Goal: Transaction & Acquisition: Download file/media

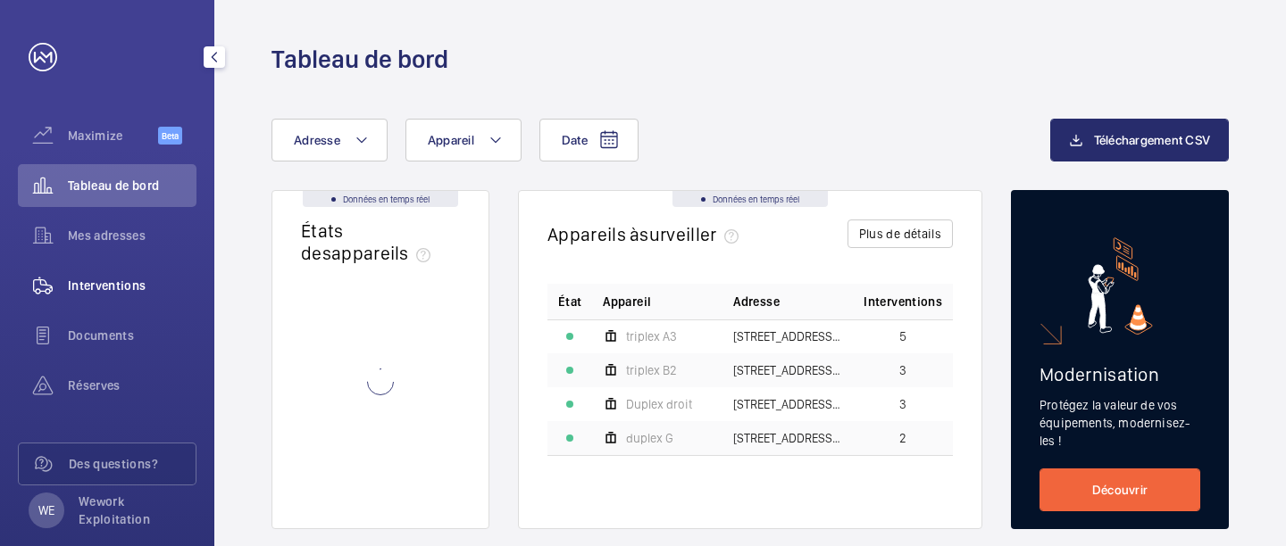
click at [87, 289] on span "Interventions" at bounding box center [132, 286] width 129 height 18
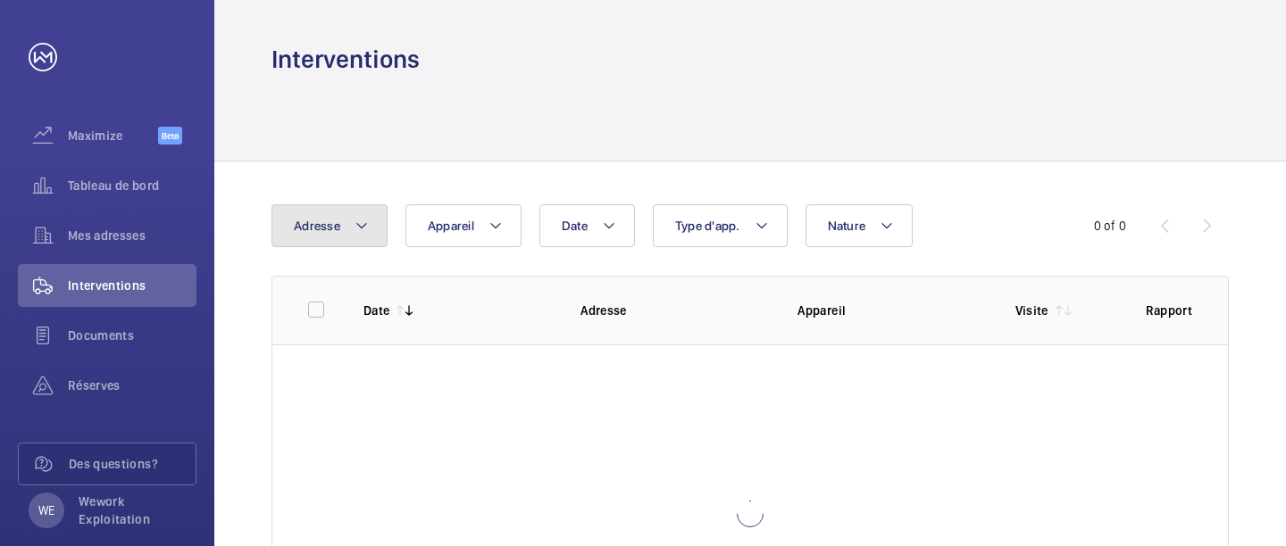
click at [354, 225] on mat-icon at bounding box center [361, 225] width 14 height 21
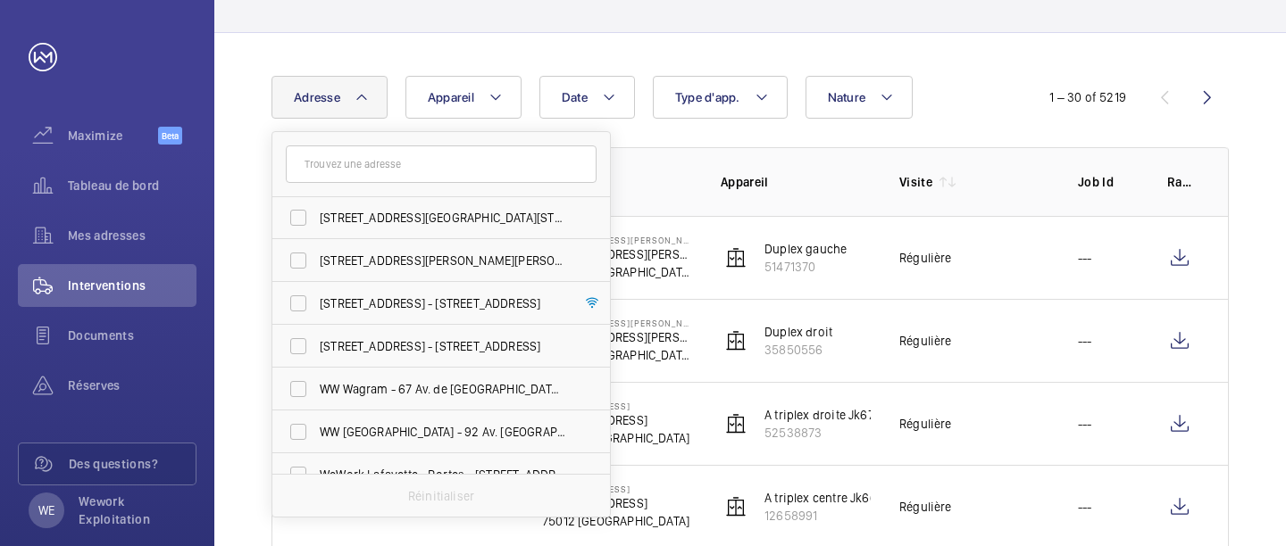
scroll to position [217, 0]
click at [491, 264] on span "[STREET_ADDRESS] - [STREET_ADDRESS]" at bounding box center [443, 259] width 246 height 18
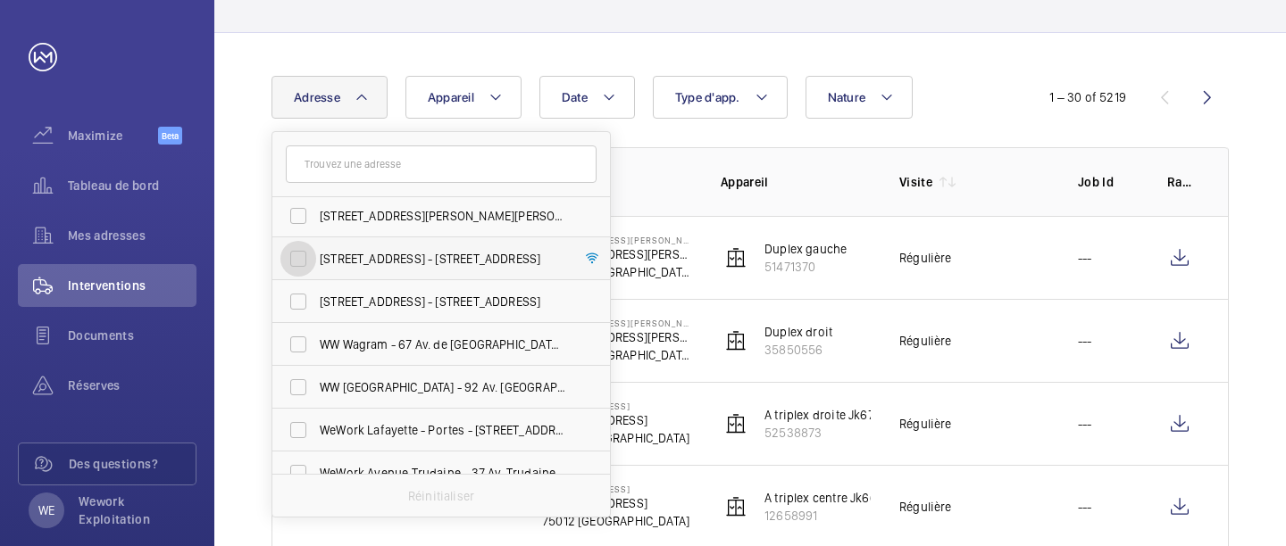
click at [316, 264] on input "[STREET_ADDRESS] - [STREET_ADDRESS]" at bounding box center [298, 259] width 36 height 36
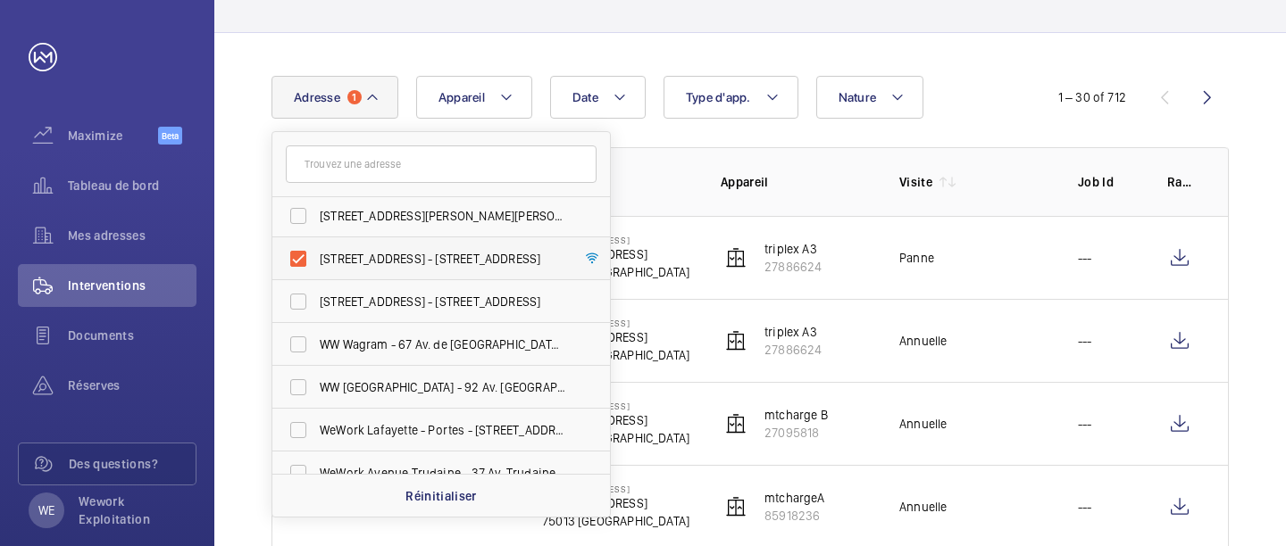
click at [281, 260] on label "[STREET_ADDRESS] - [STREET_ADDRESS]" at bounding box center [427, 258] width 311 height 43
click at [281, 260] on input "[STREET_ADDRESS] - [STREET_ADDRESS]" at bounding box center [298, 259] width 36 height 36
checkbox input "false"
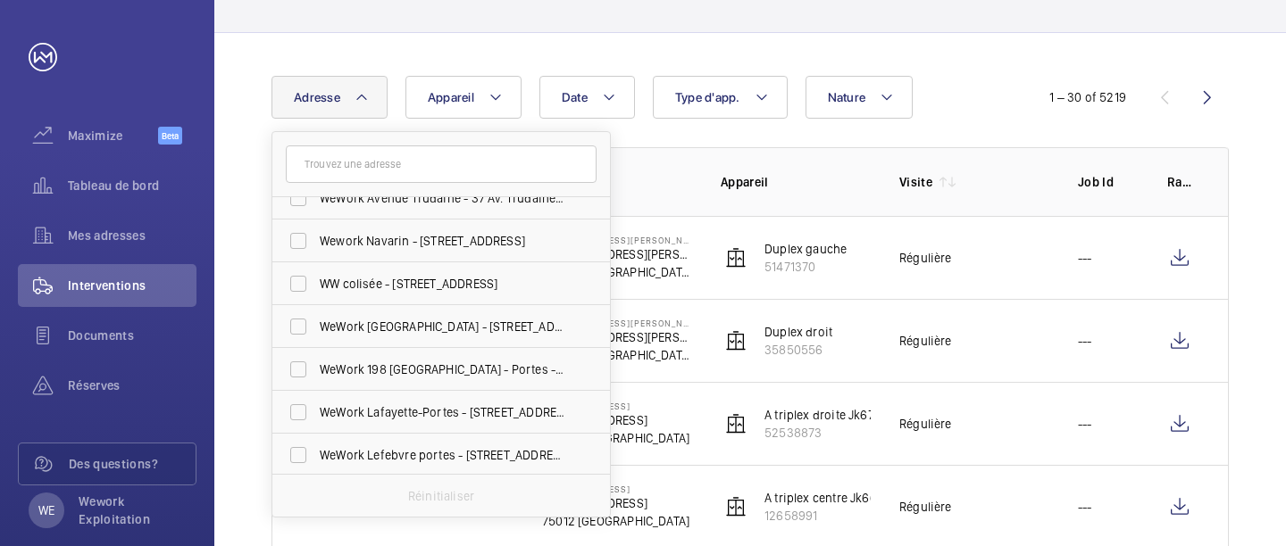
scroll to position [481, 0]
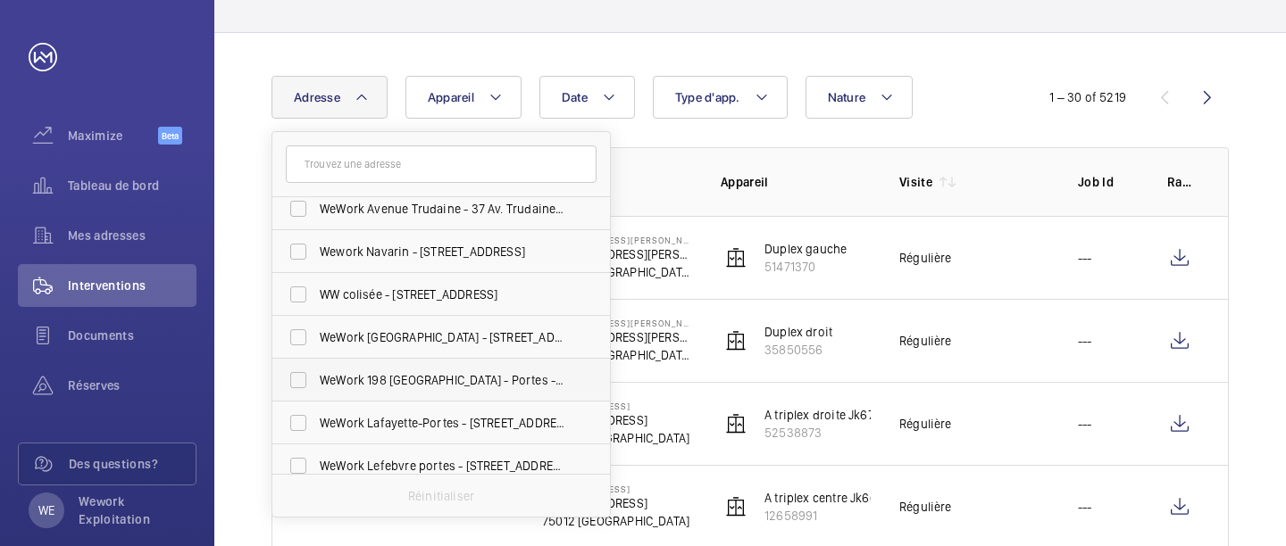
click at [446, 385] on span "WeWork 198 [GEOGRAPHIC_DATA] - Portes - 198 Av. de [GEOGRAPHIC_DATA], [GEOGRAPH…" at bounding box center [443, 380] width 246 height 18
click at [316, 385] on input "WeWork 198 [GEOGRAPHIC_DATA] - Portes - 198 Av. de [GEOGRAPHIC_DATA], [GEOGRAPH…" at bounding box center [298, 380] width 36 height 36
checkbox input "true"
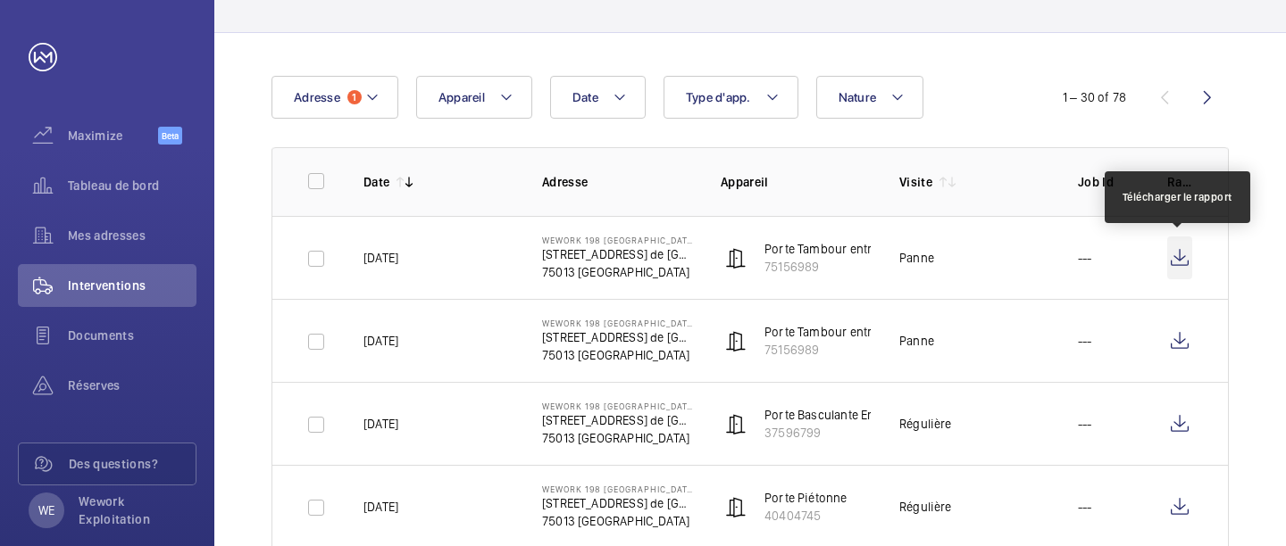
click at [1180, 261] on wm-front-icon-button at bounding box center [1179, 258] width 25 height 43
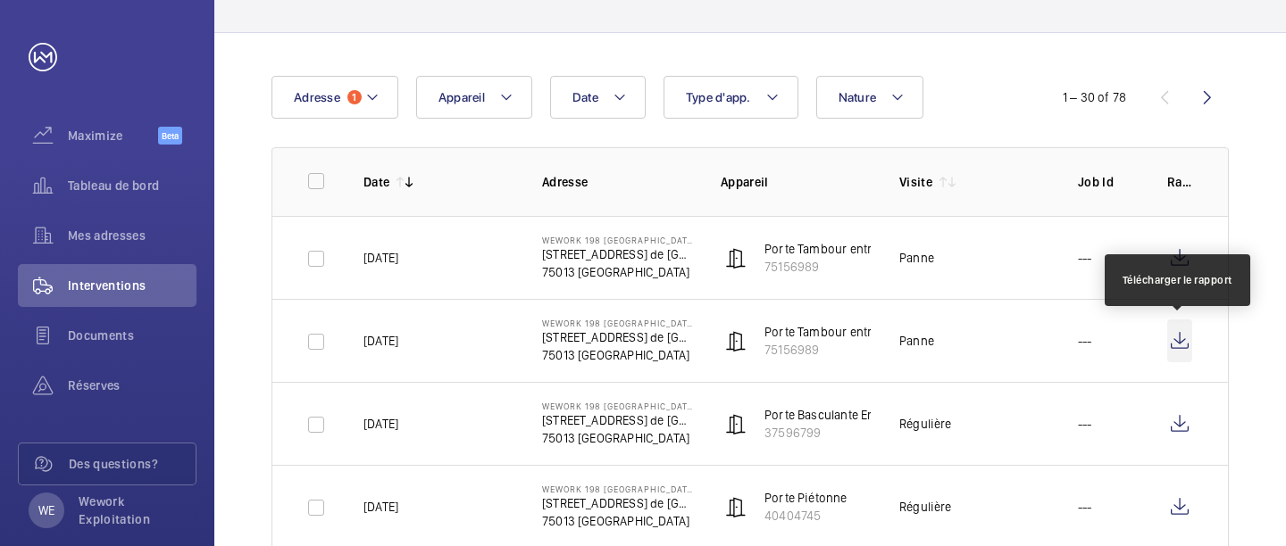
click at [1170, 341] on wm-front-icon-button at bounding box center [1179, 341] width 25 height 43
